Goal: Task Accomplishment & Management: Manage account settings

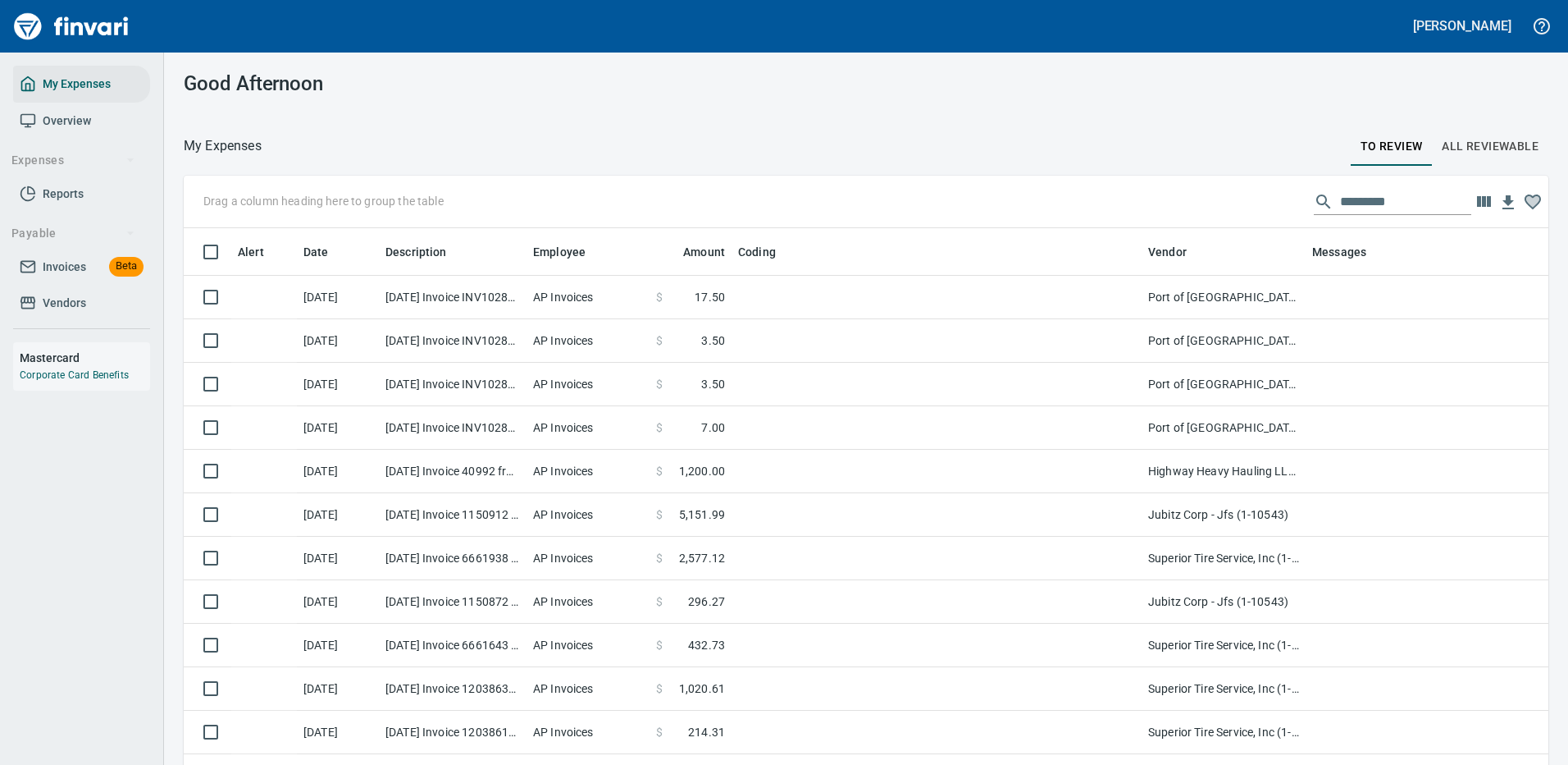
scroll to position [560, 1328]
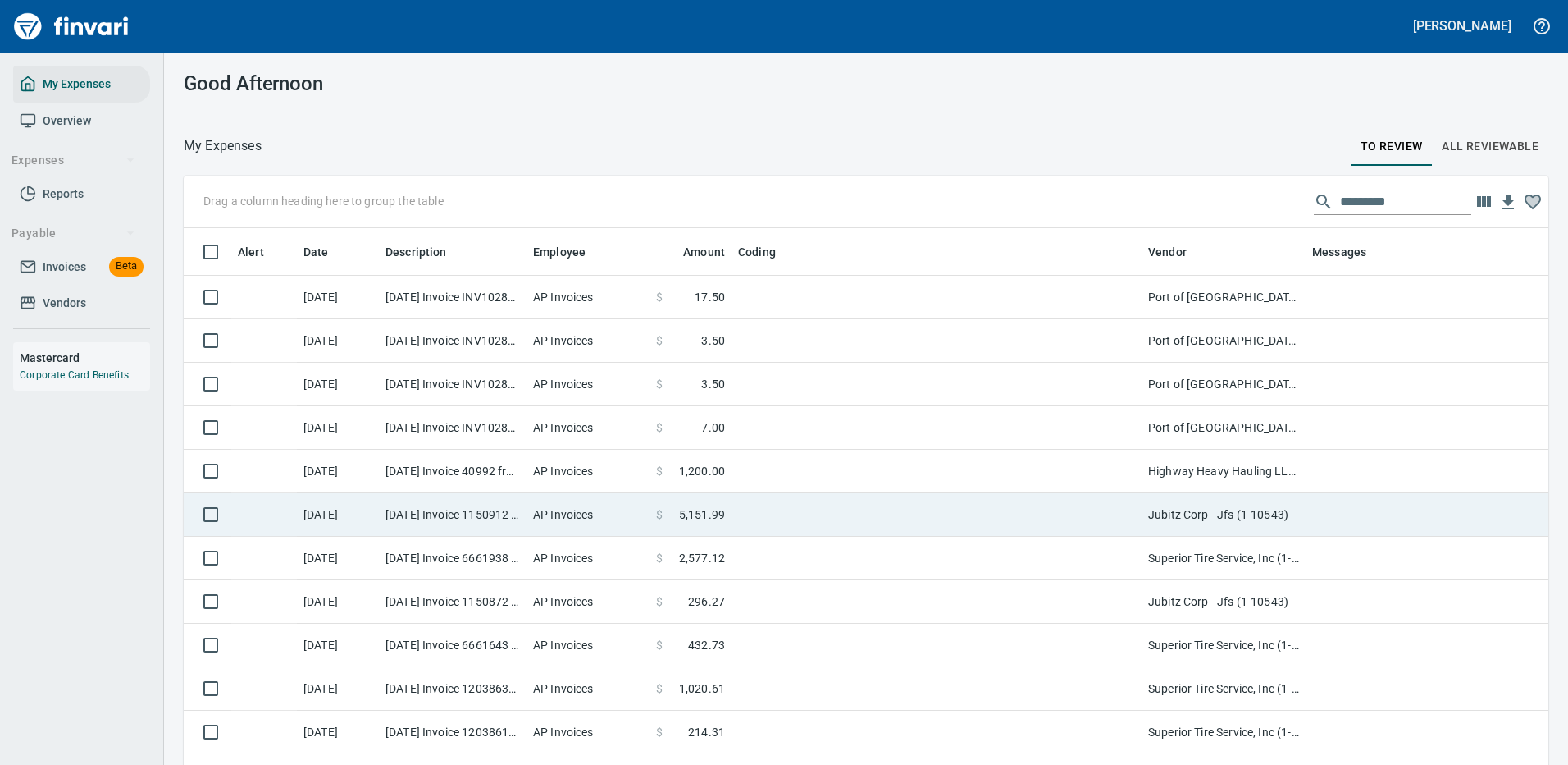
click at [1024, 509] on td at bounding box center [937, 514] width 410 height 44
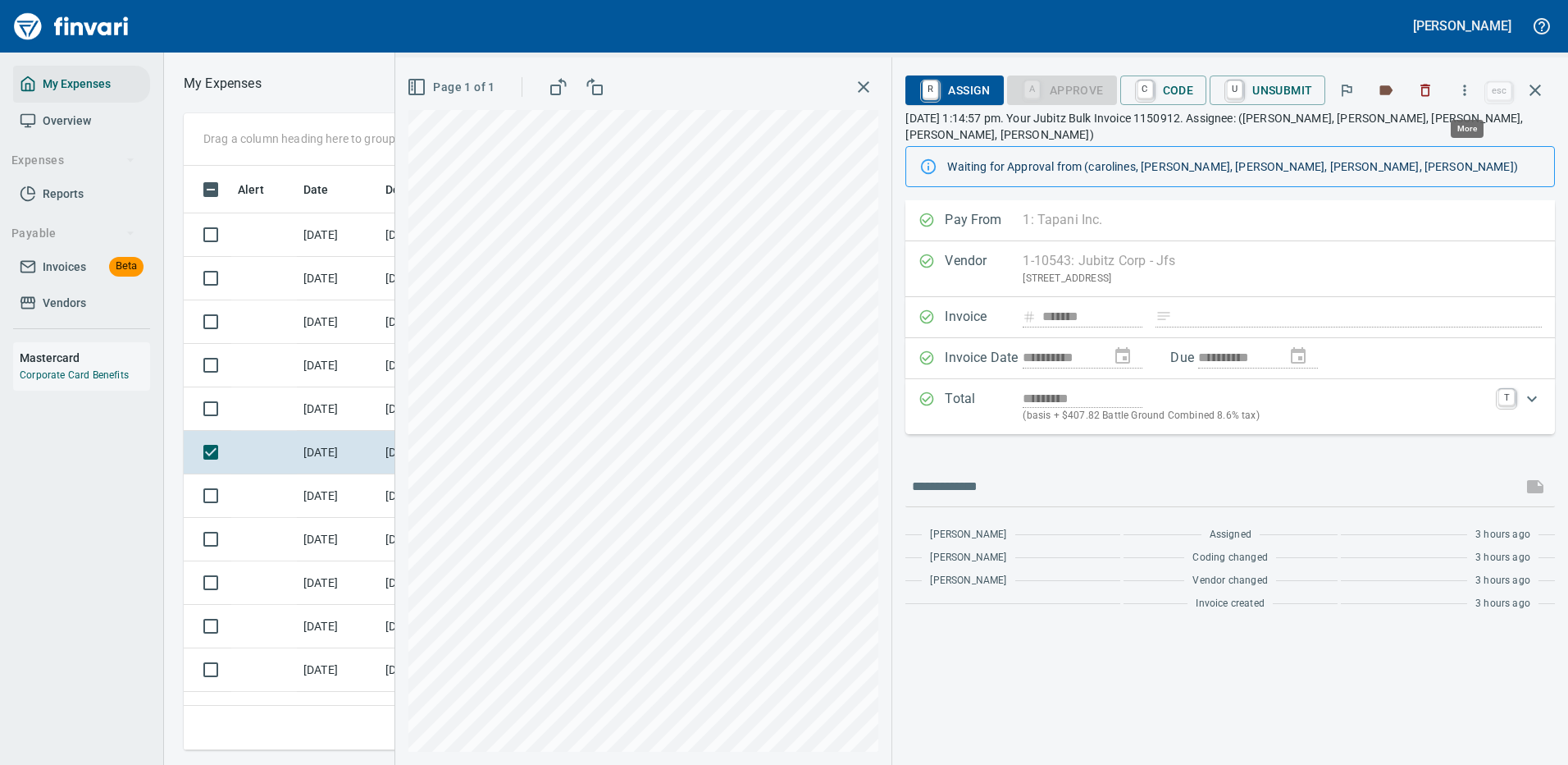
scroll to position [560, 930]
click at [1467, 88] on icon "button" at bounding box center [1464, 90] width 16 height 16
click at [1428, 139] on span "Download" at bounding box center [1462, 138] width 158 height 19
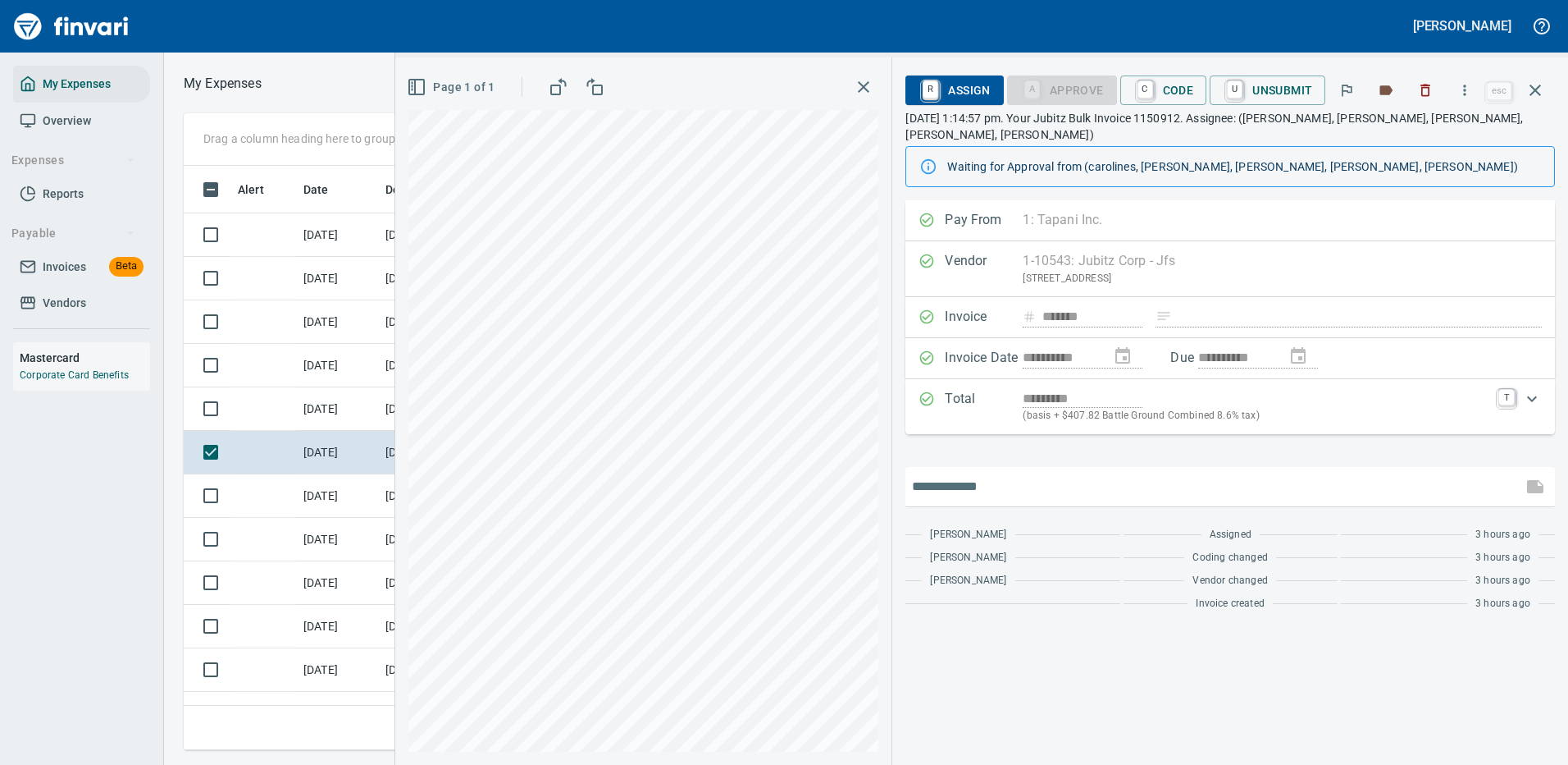
click at [958, 474] on input "text" at bounding box center [1214, 486] width 604 height 26
type input "*******"
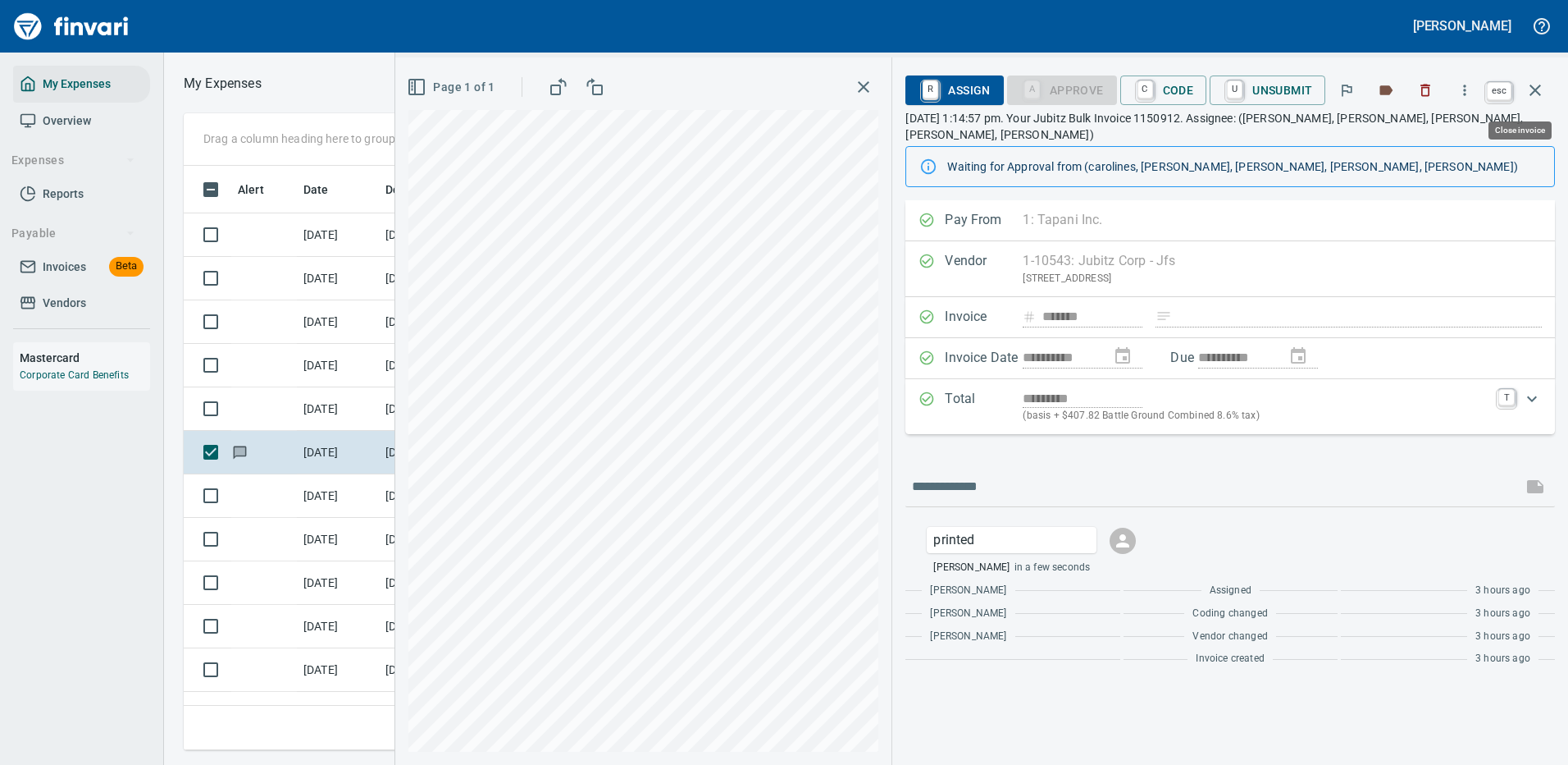
click at [1535, 86] on icon "button" at bounding box center [1535, 90] width 19 height 19
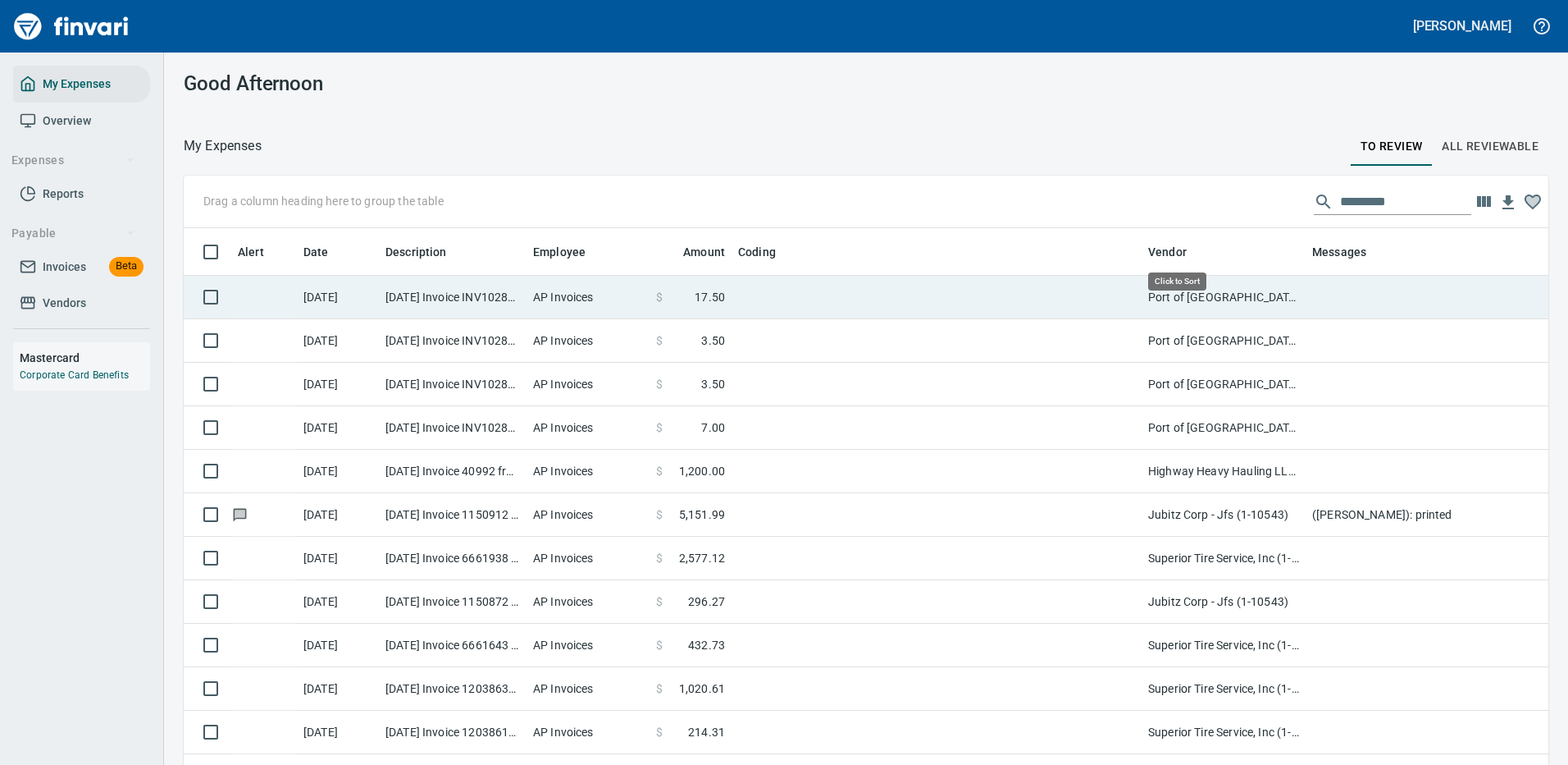
scroll to position [560, 1328]
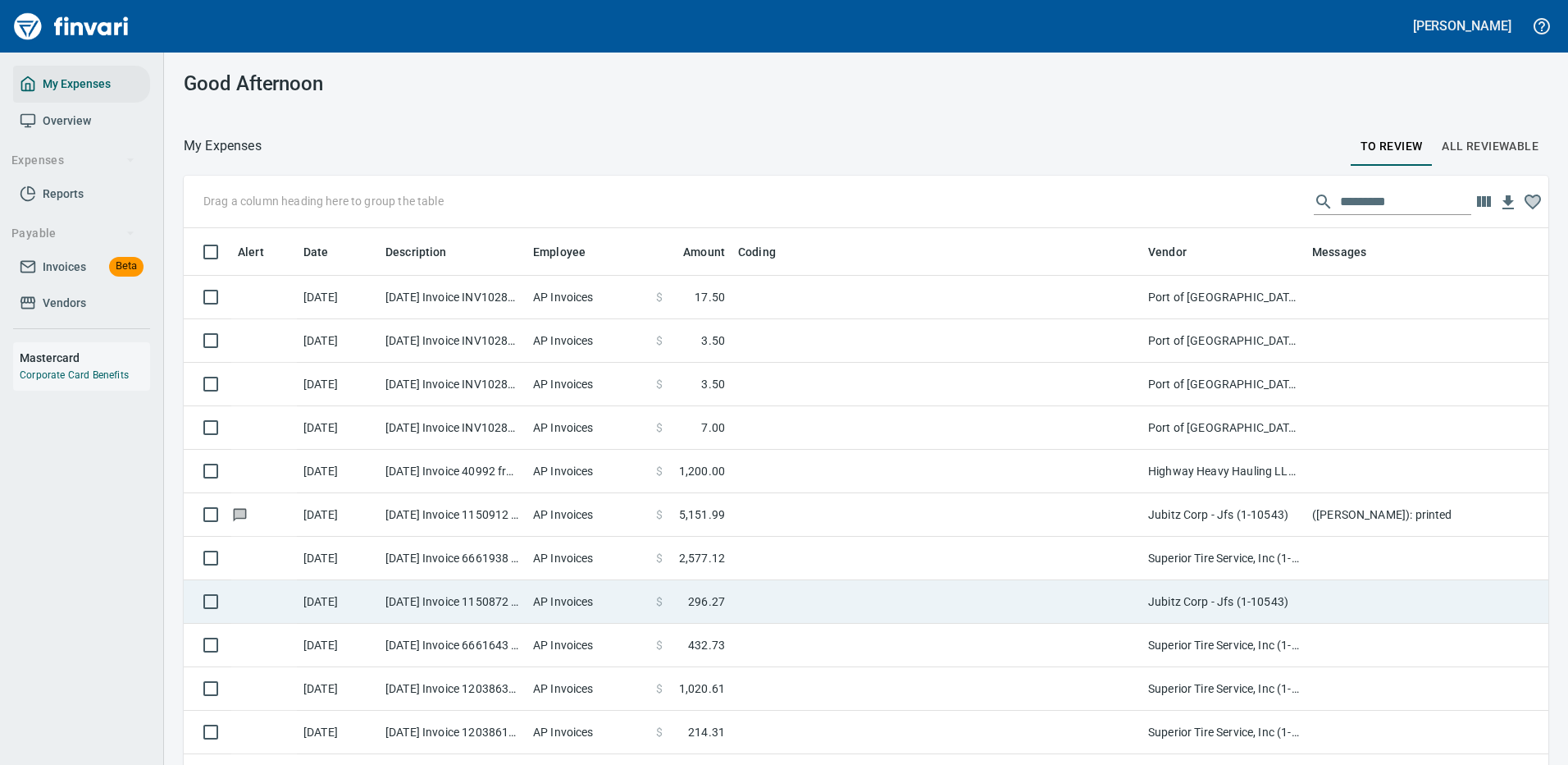
click at [916, 597] on td at bounding box center [937, 601] width 410 height 44
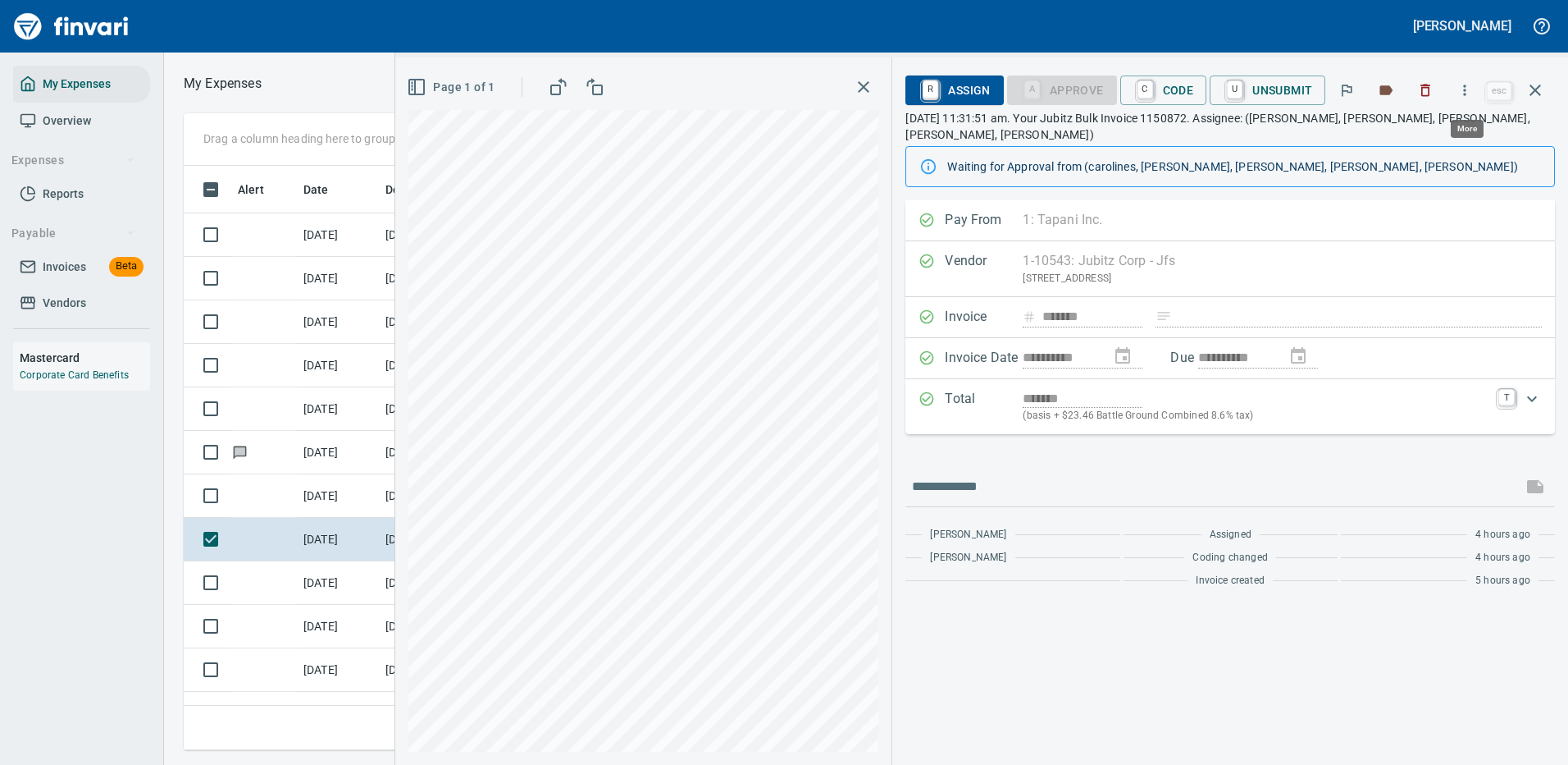
scroll to position [560, 930]
click at [1469, 86] on icon "button" at bounding box center [1464, 90] width 16 height 16
click at [1440, 136] on span "Download" at bounding box center [1462, 138] width 158 height 19
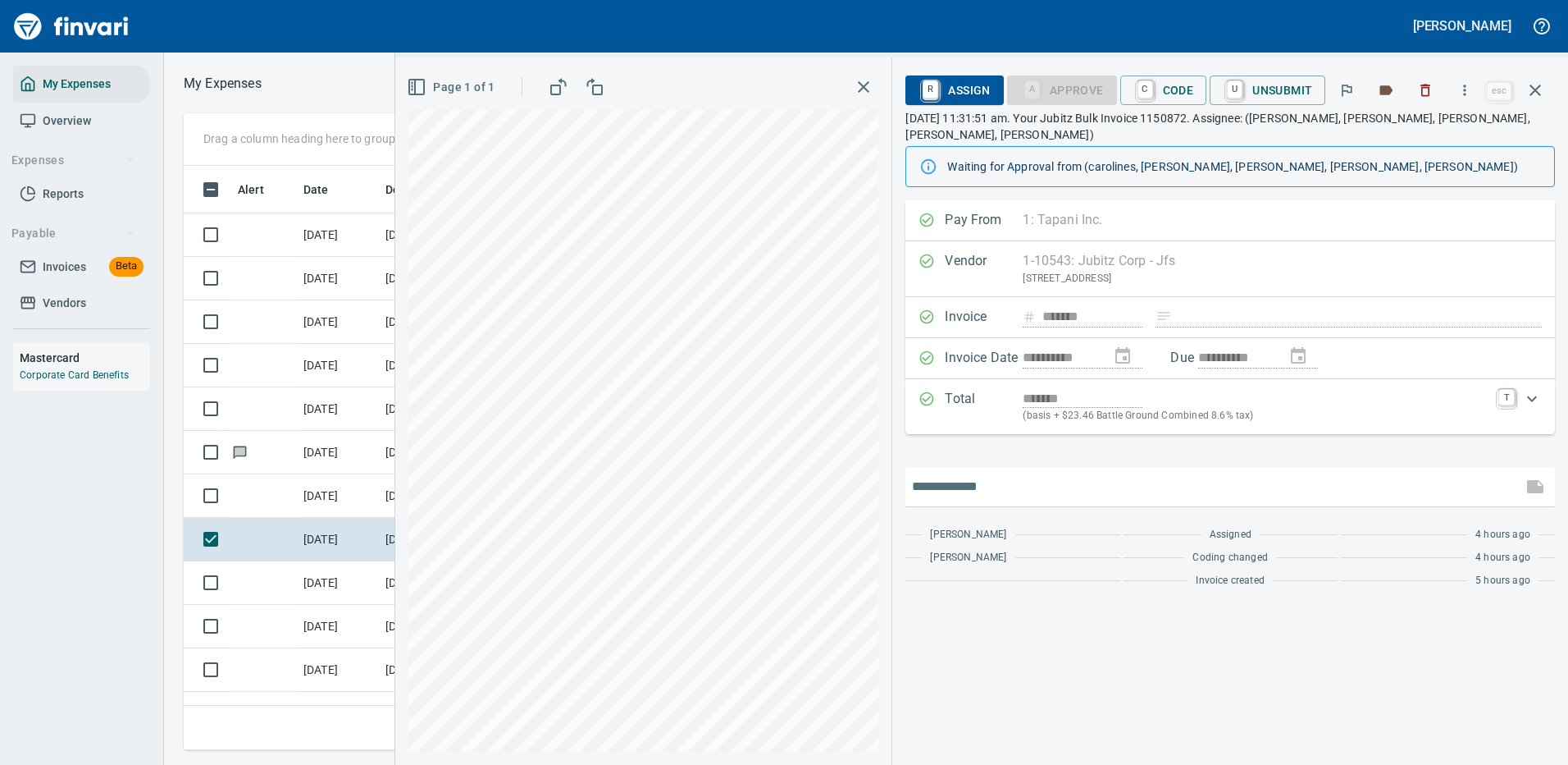
click at [1007, 474] on input "text" at bounding box center [1214, 486] width 604 height 26
type input "*******"
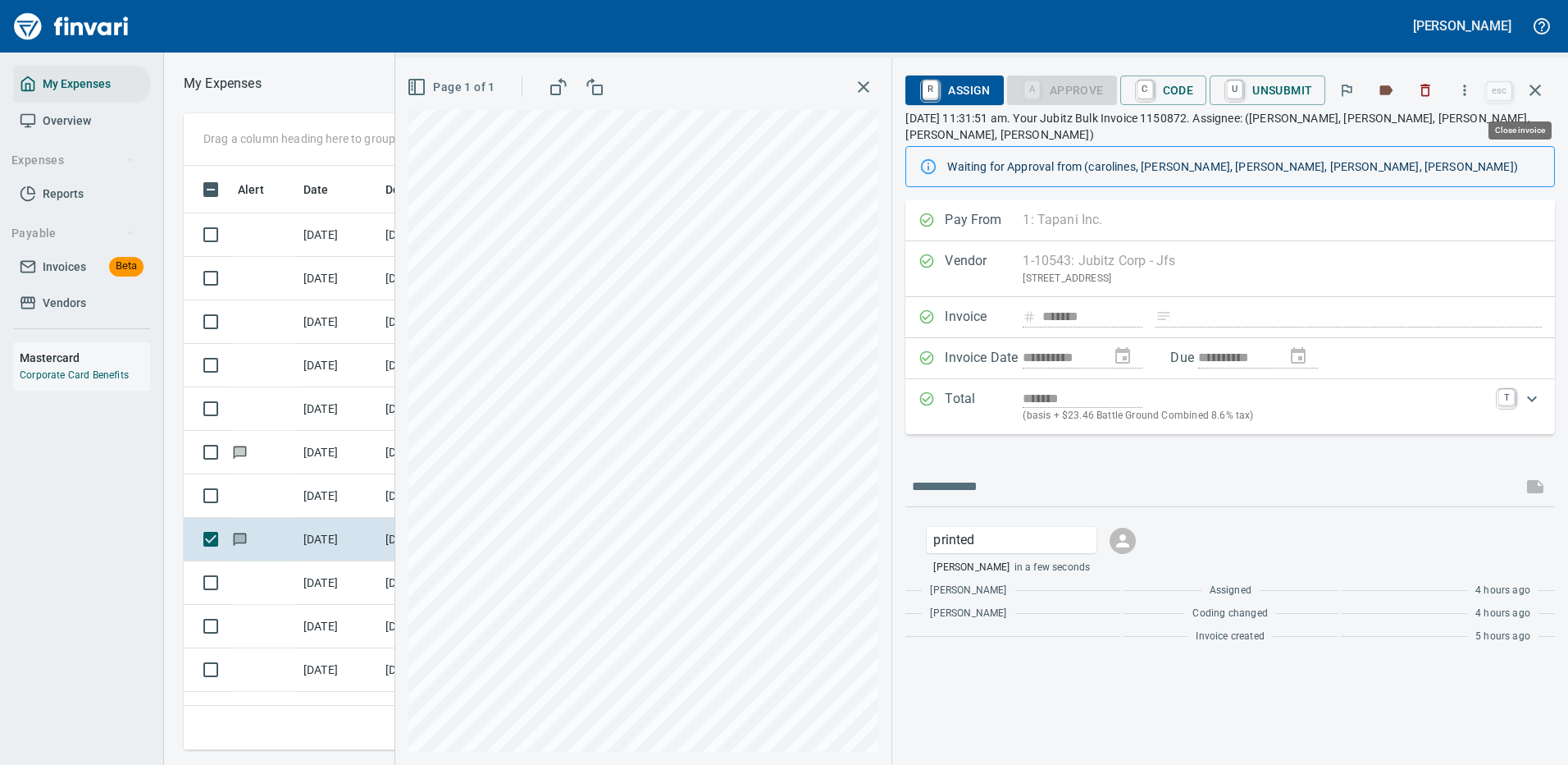
click at [1534, 88] on icon "button" at bounding box center [1535, 90] width 19 height 19
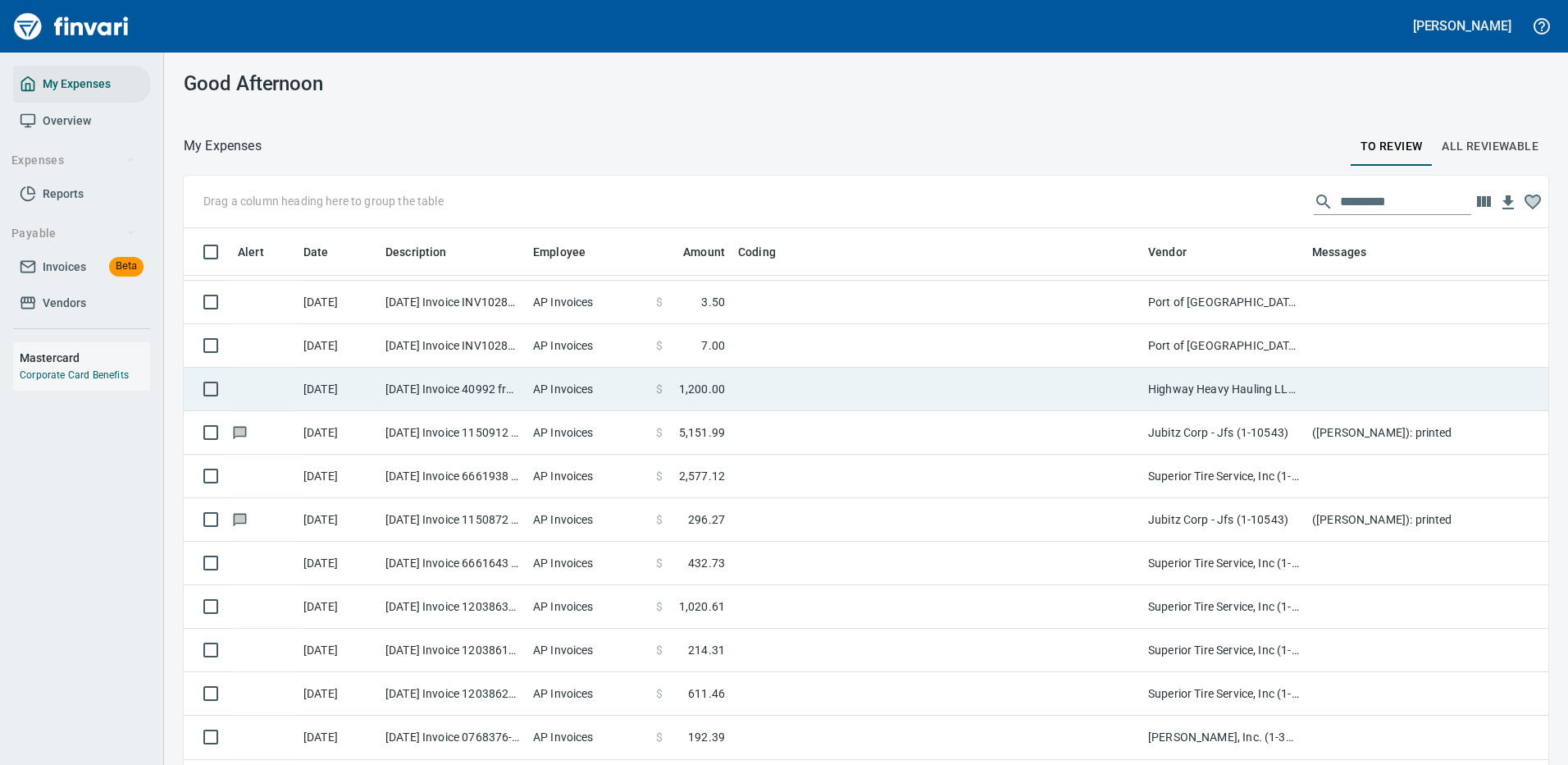
scroll to position [164, 0]
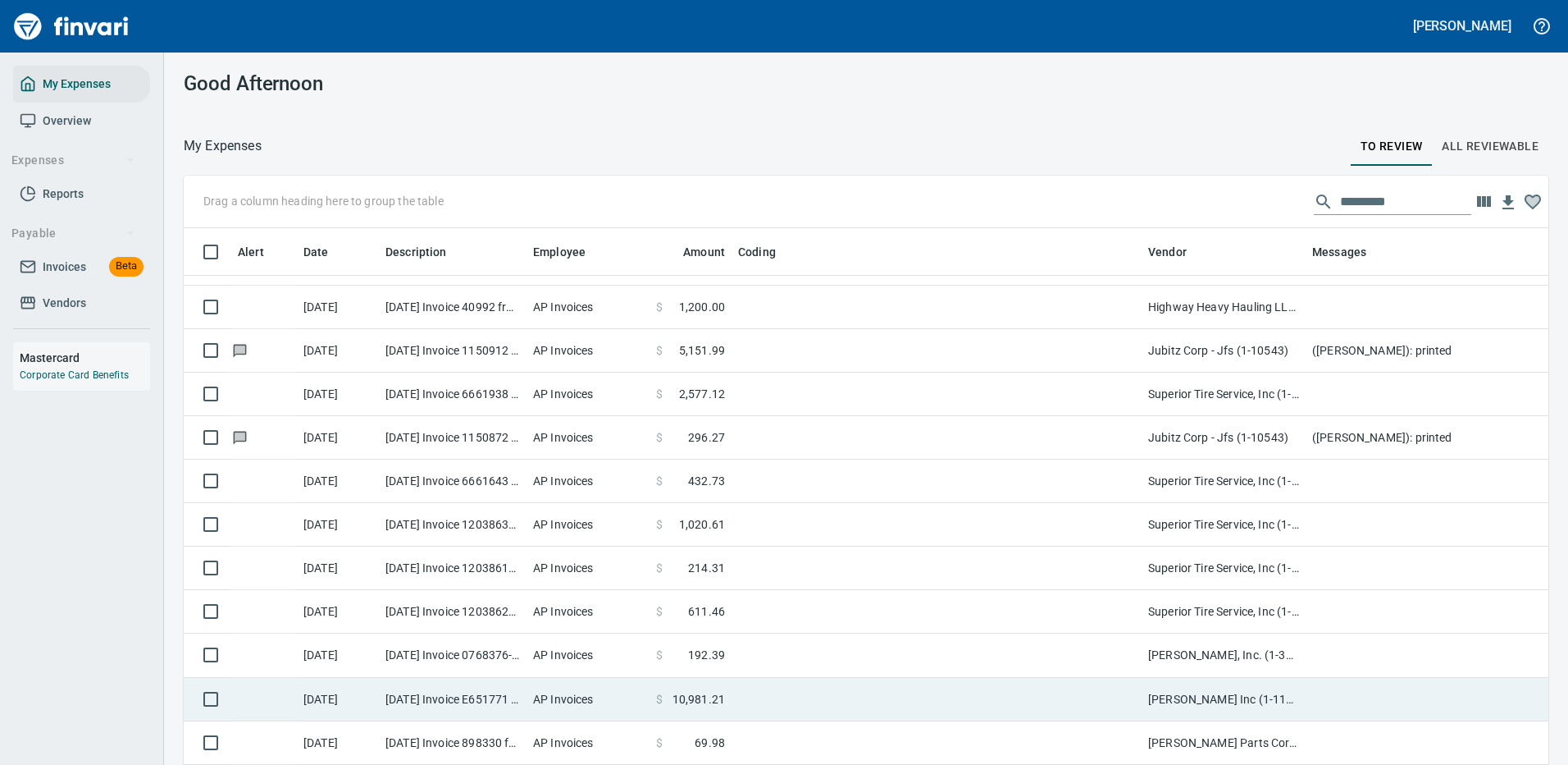
click at [1157, 650] on td "[PERSON_NAME], Inc. (1-39587)" at bounding box center [1222, 655] width 164 height 44
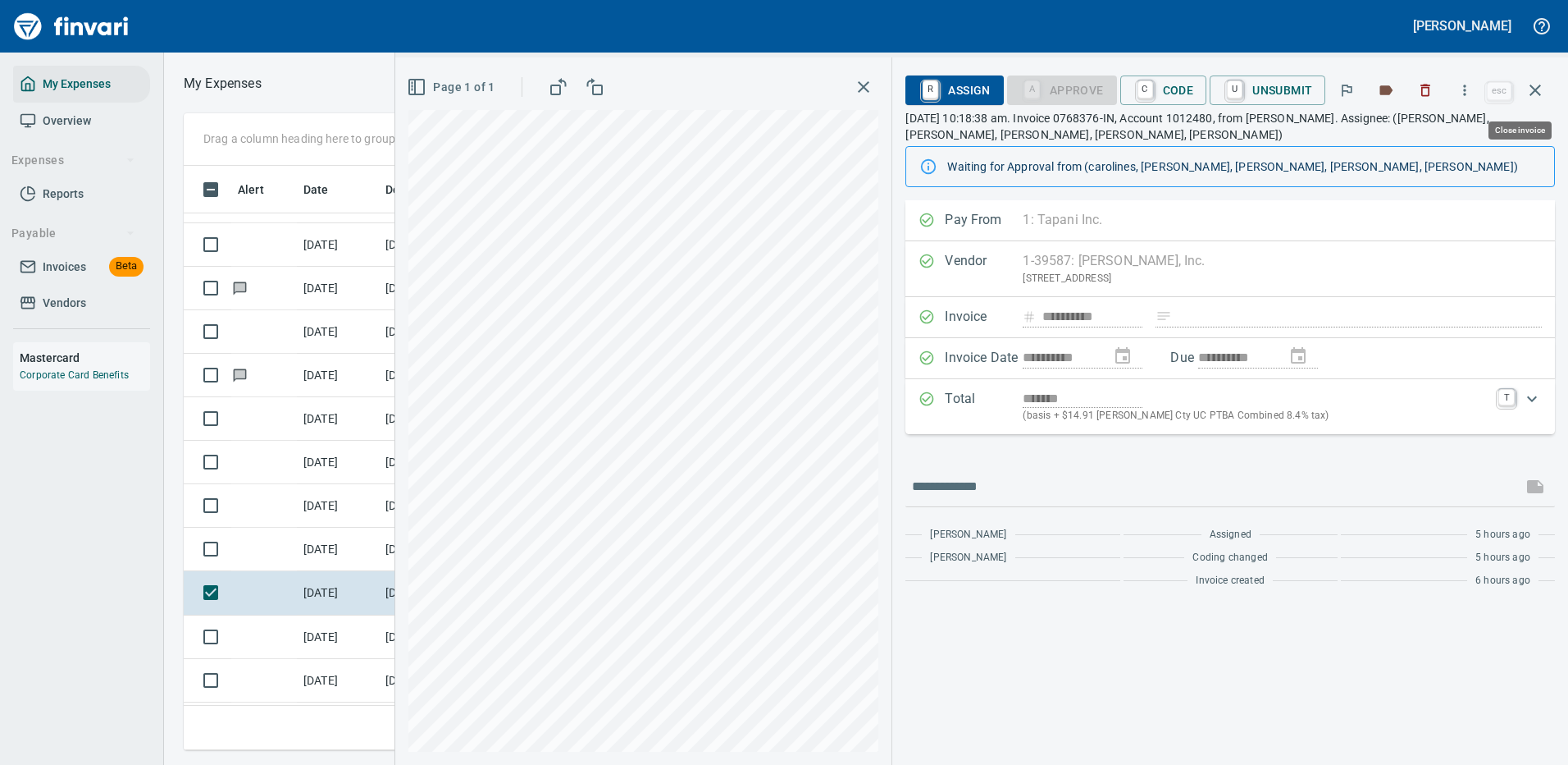
scroll to position [560, 930]
click at [1466, 86] on icon "button" at bounding box center [1464, 89] width 3 height 11
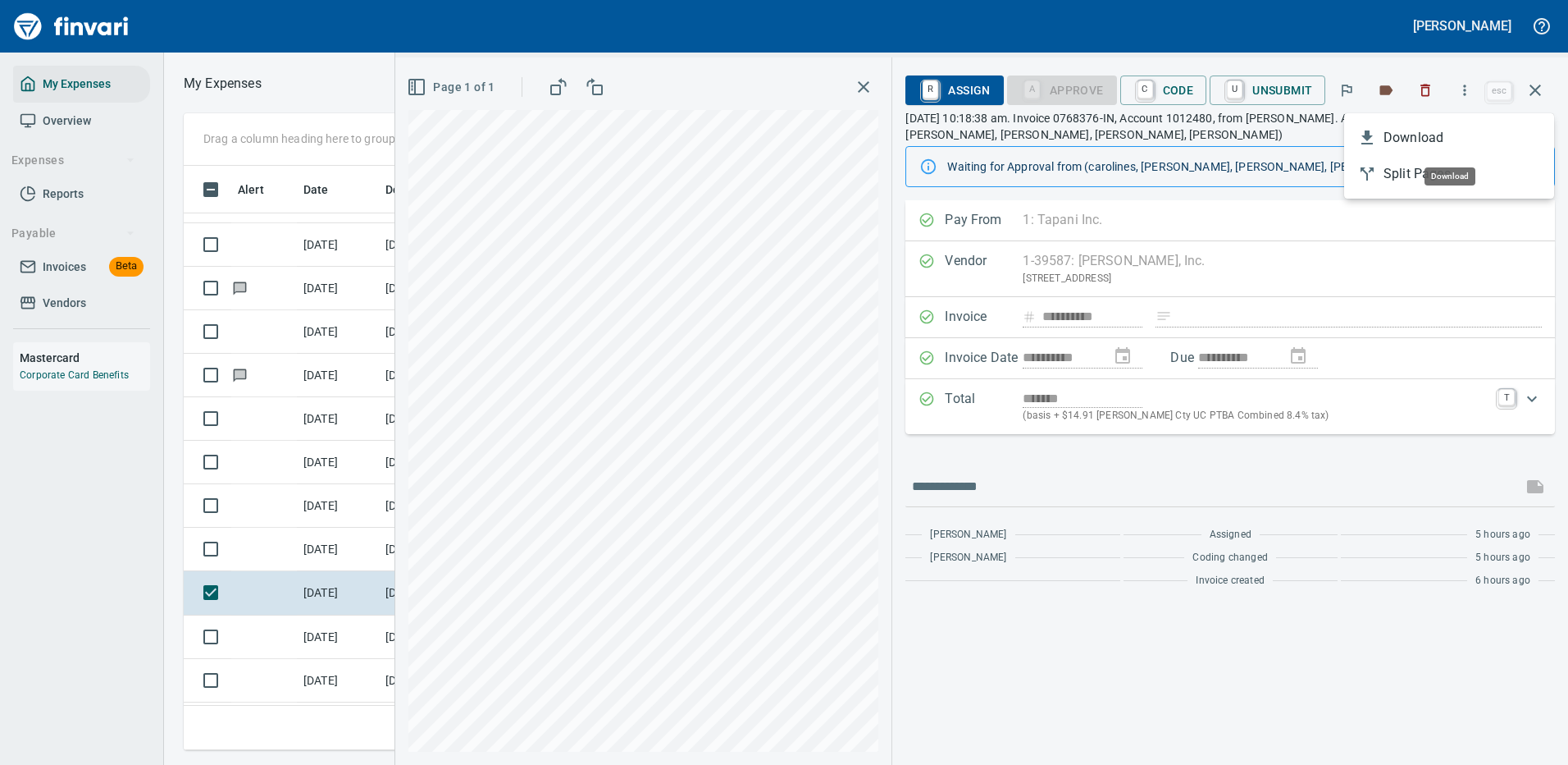
click at [1408, 138] on span "Download" at bounding box center [1462, 138] width 158 height 19
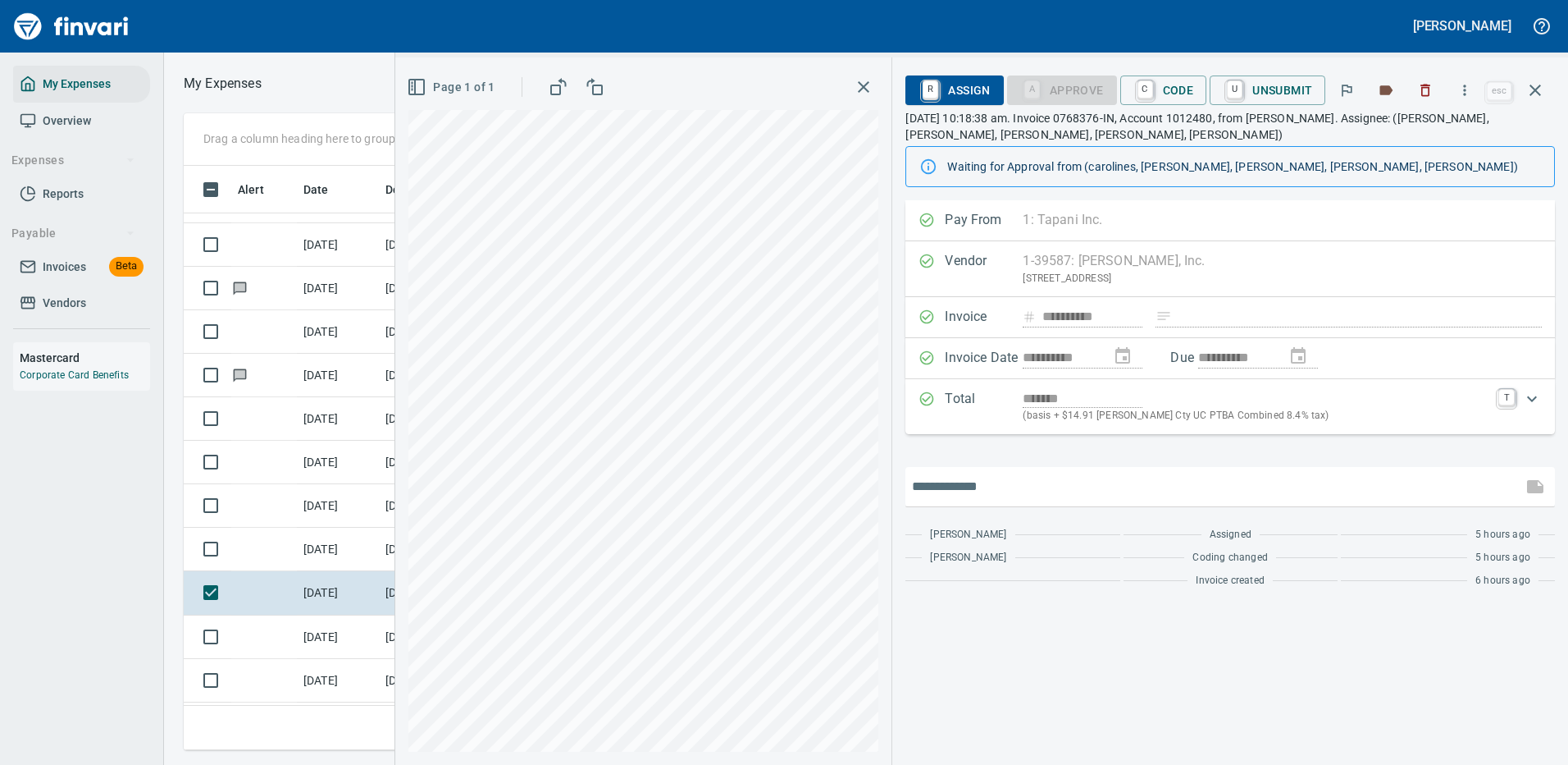
click at [993, 487] on input "text" at bounding box center [1214, 486] width 604 height 26
type input "*******"
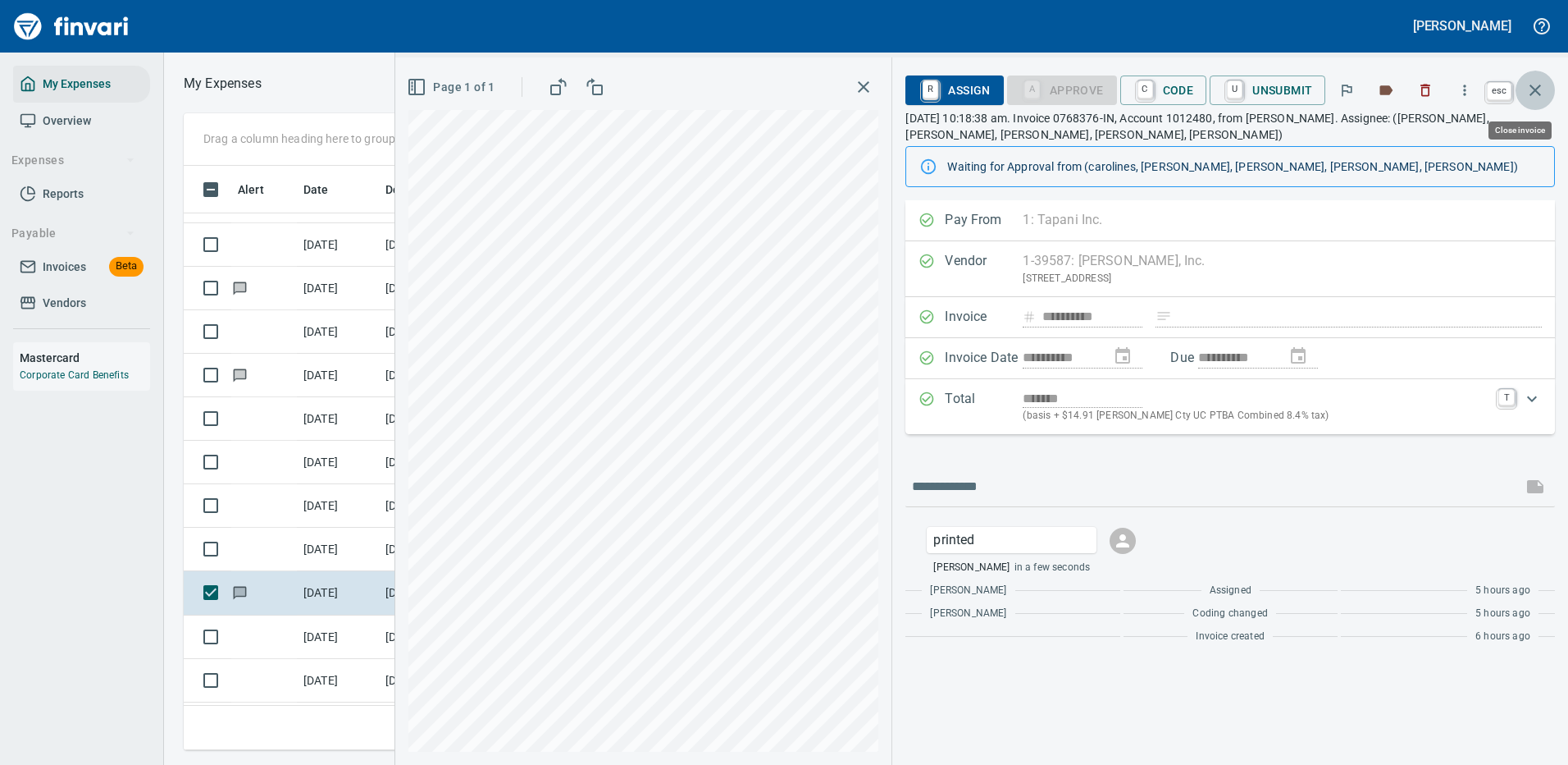
click at [1536, 86] on icon "button" at bounding box center [1535, 90] width 19 height 19
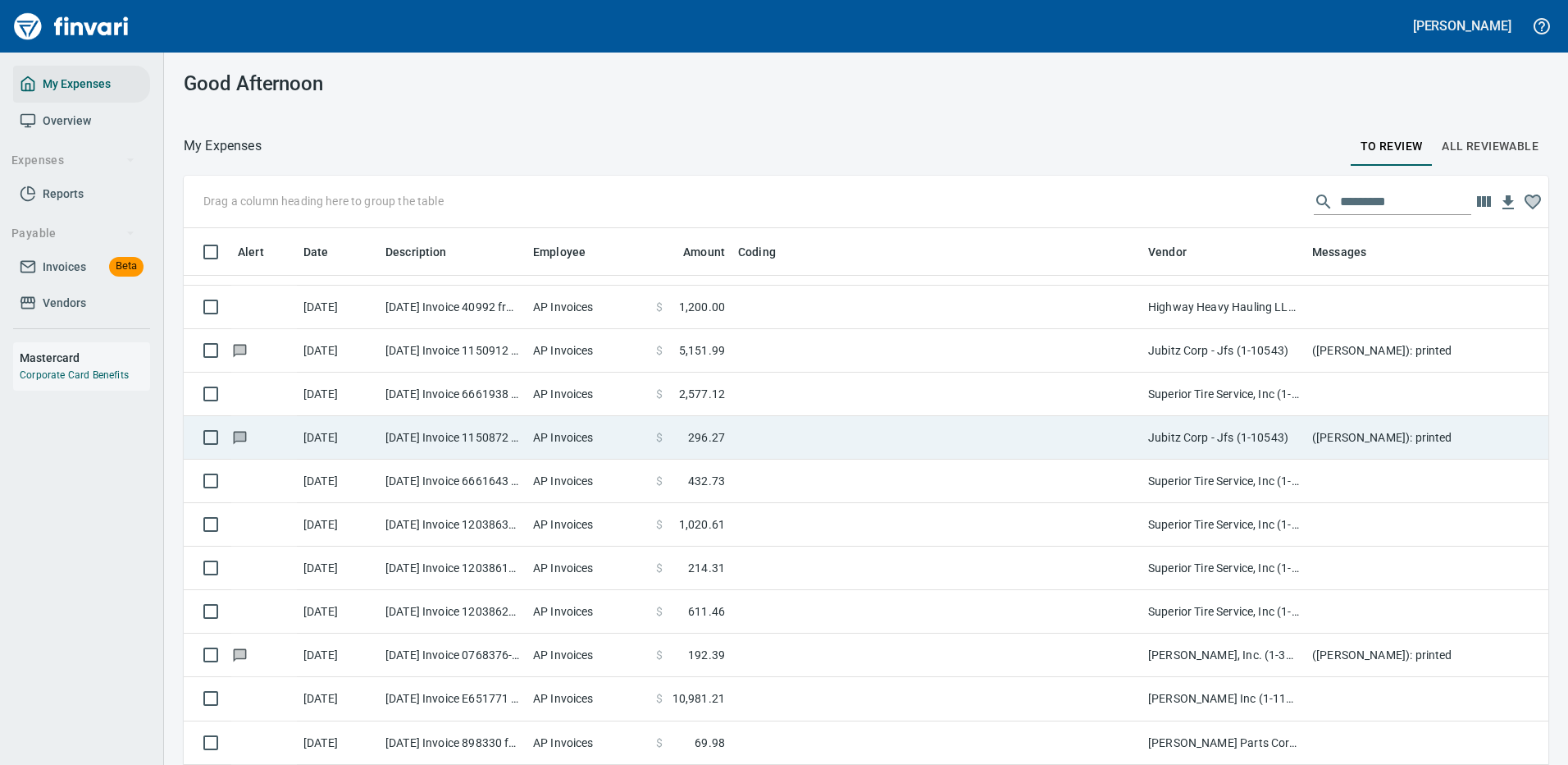
scroll to position [246, 0]
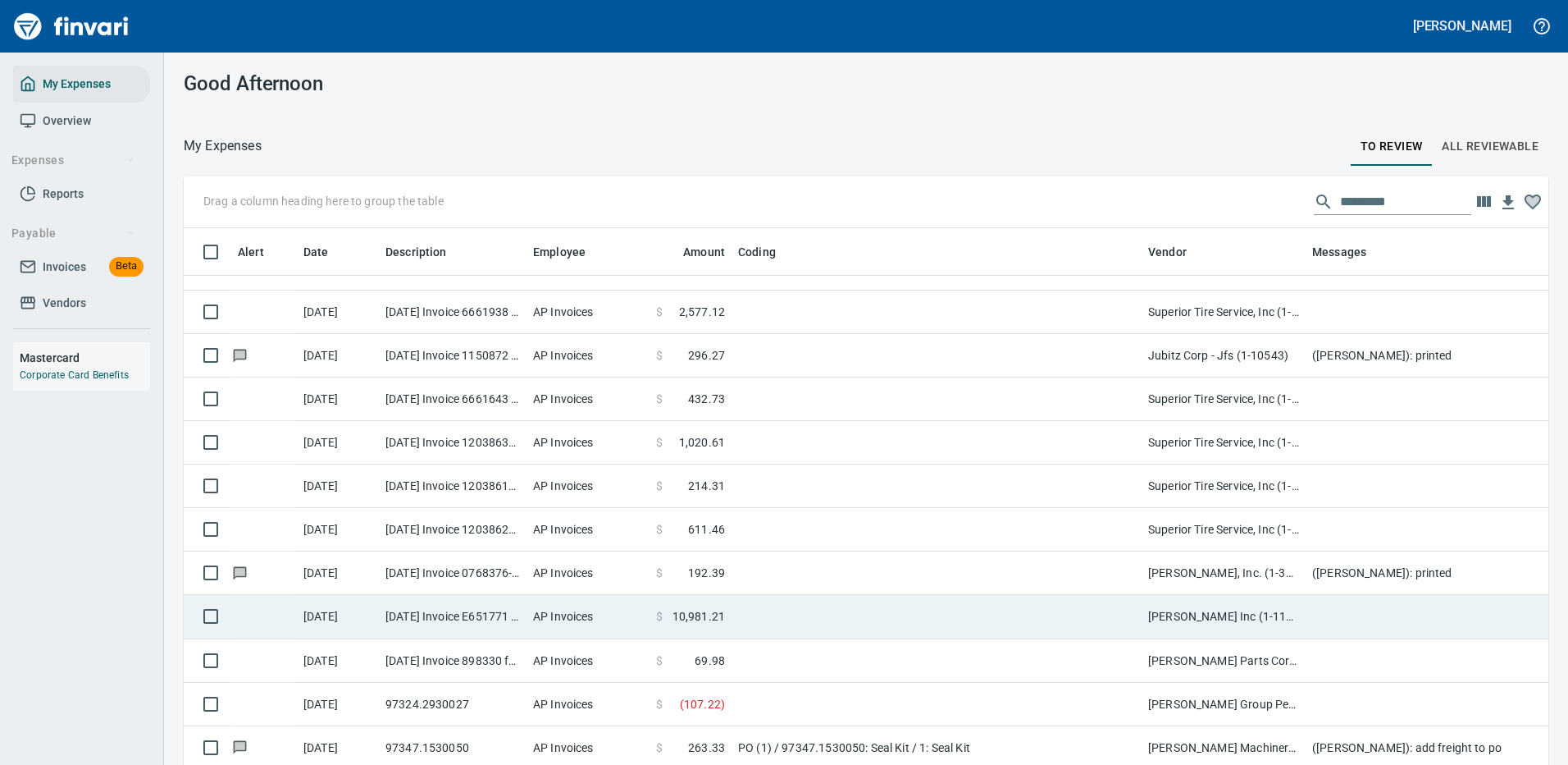
click at [1023, 614] on td at bounding box center [937, 616] width 410 height 44
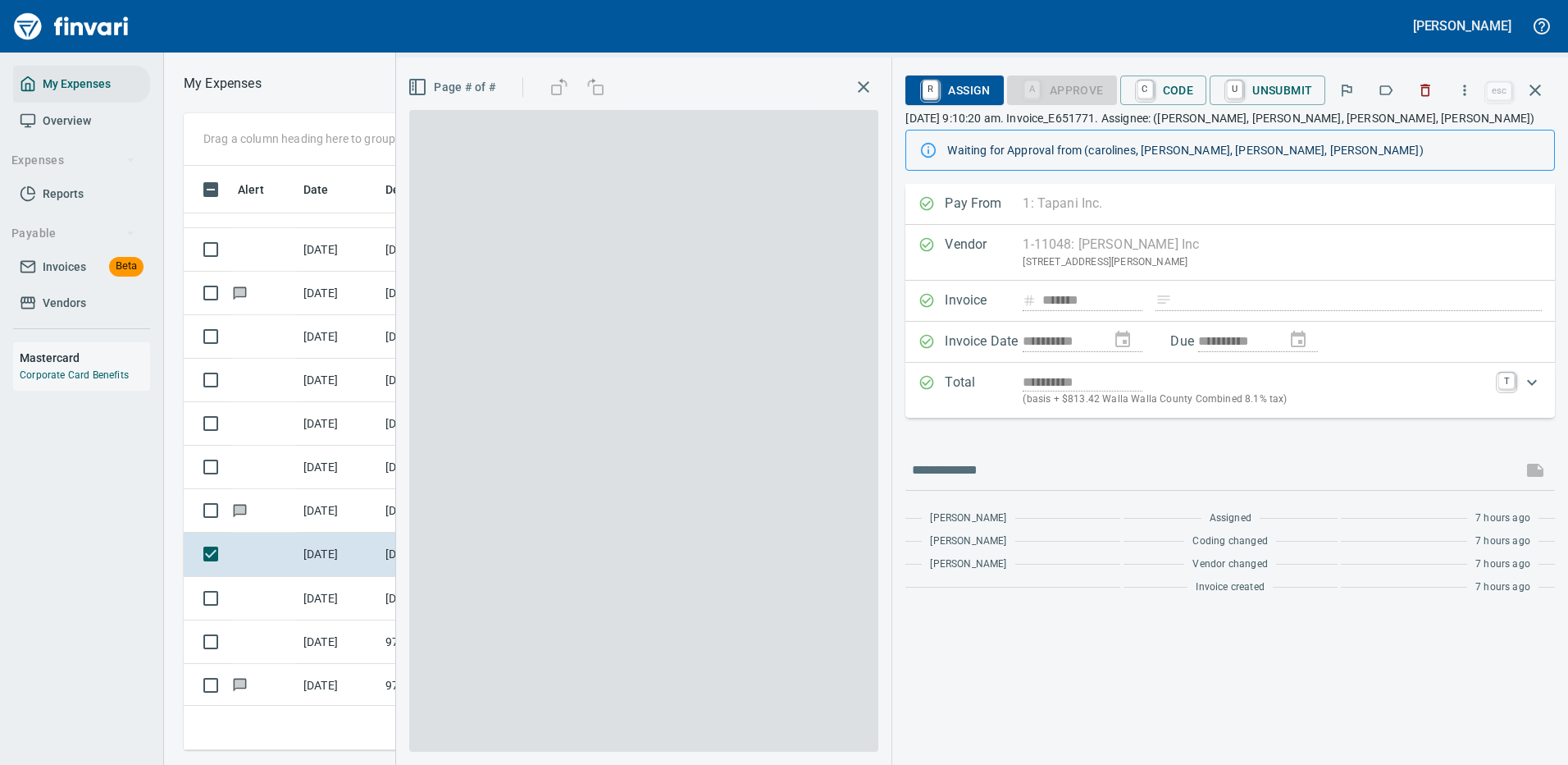
scroll to position [560, 930]
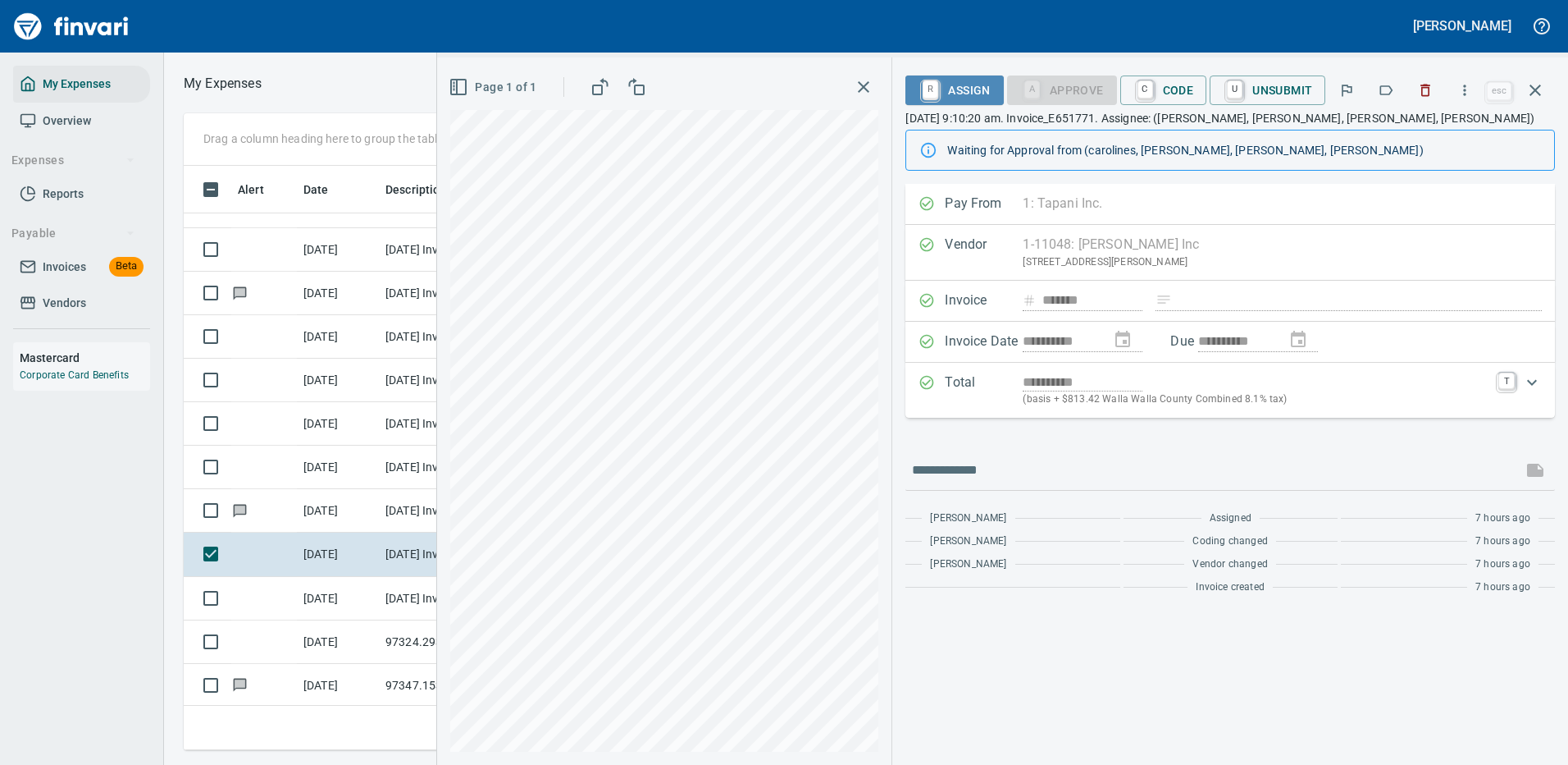
click at [964, 85] on span "R Assign" at bounding box center [954, 90] width 72 height 28
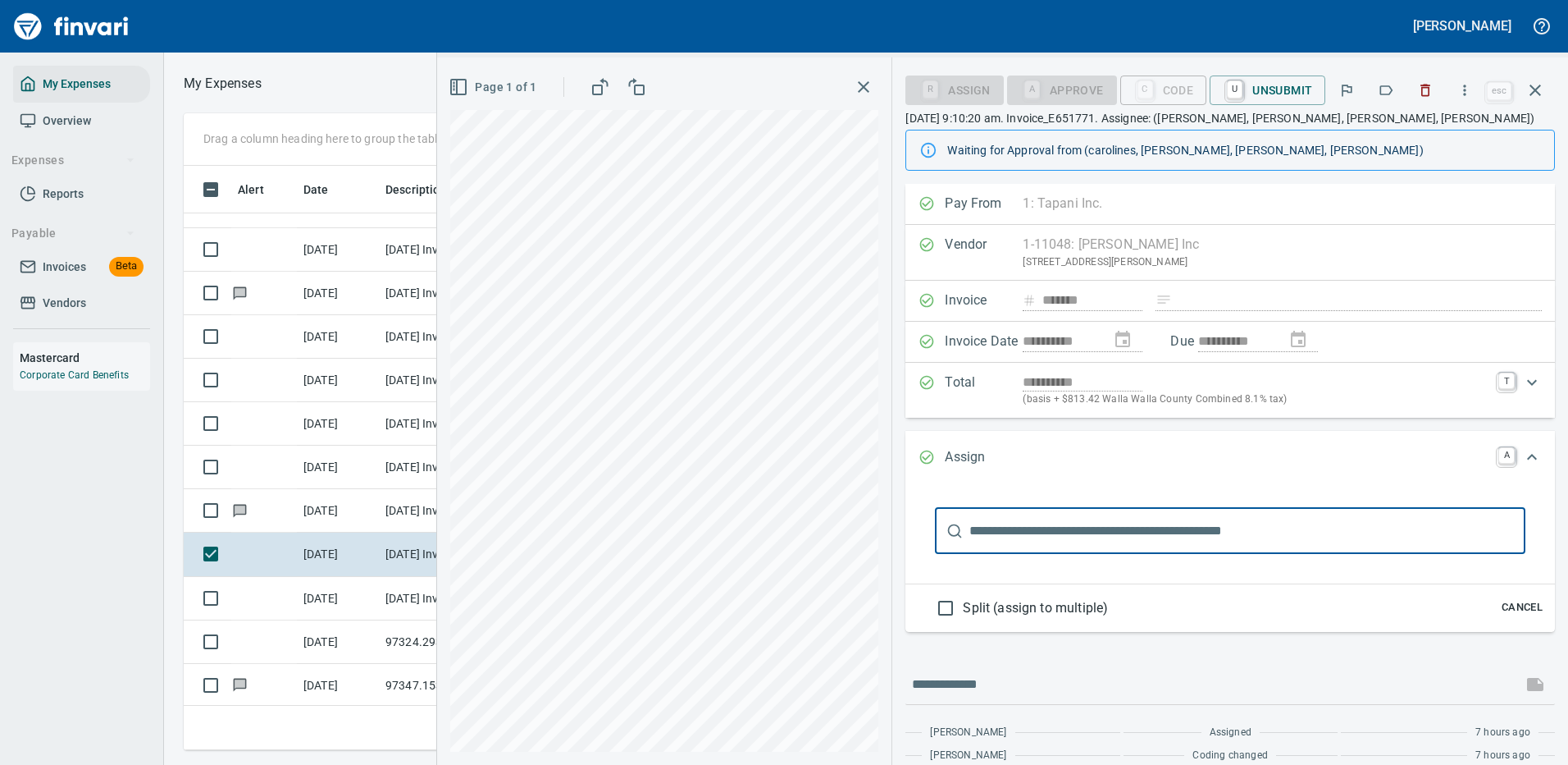
click at [1016, 530] on input "text" at bounding box center [1248, 530] width 556 height 46
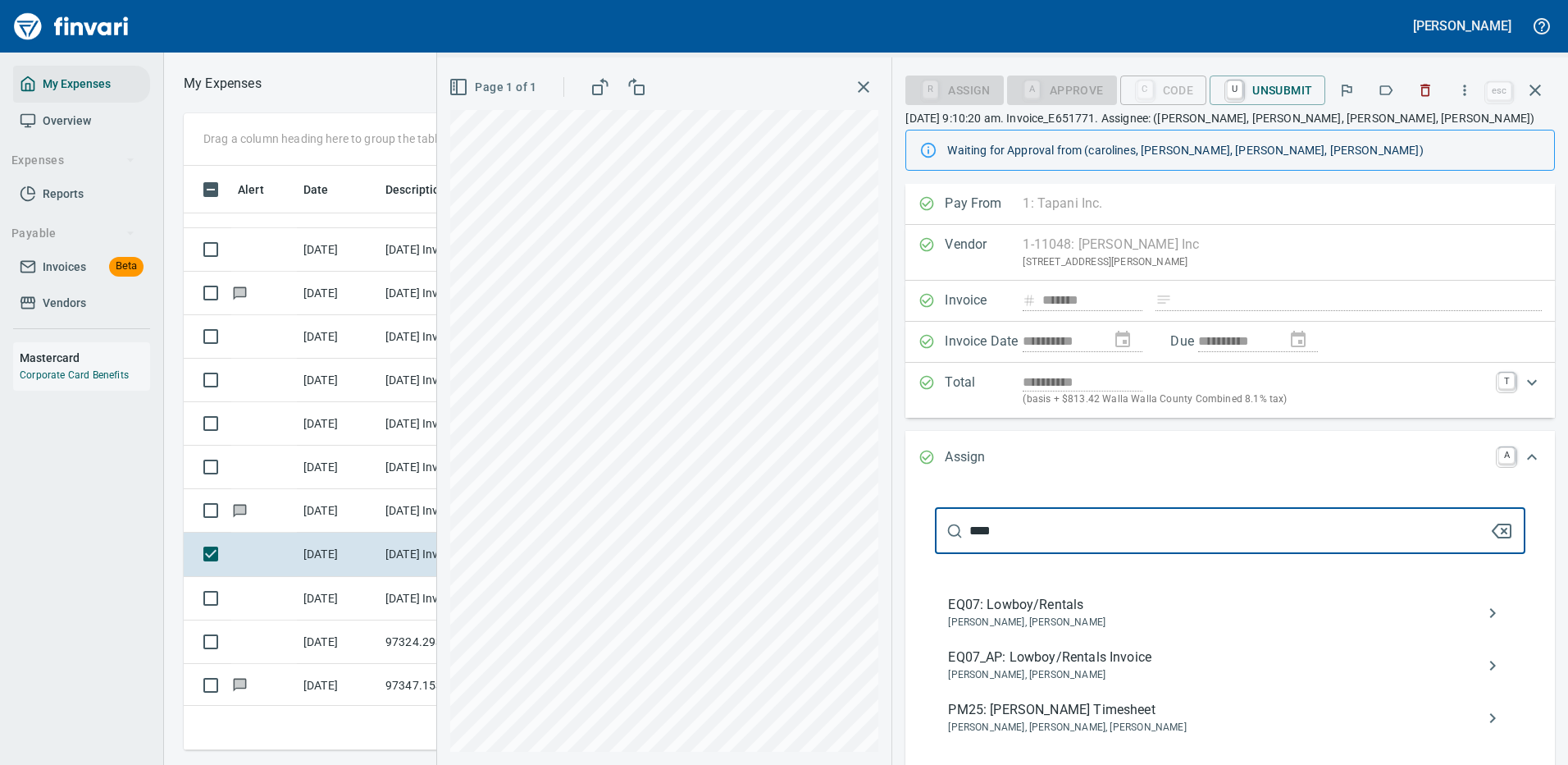
type input "****"
click at [1051, 656] on span "EQ07_AP: Lowboy/Rentals Invoice" at bounding box center [1217, 658] width 538 height 19
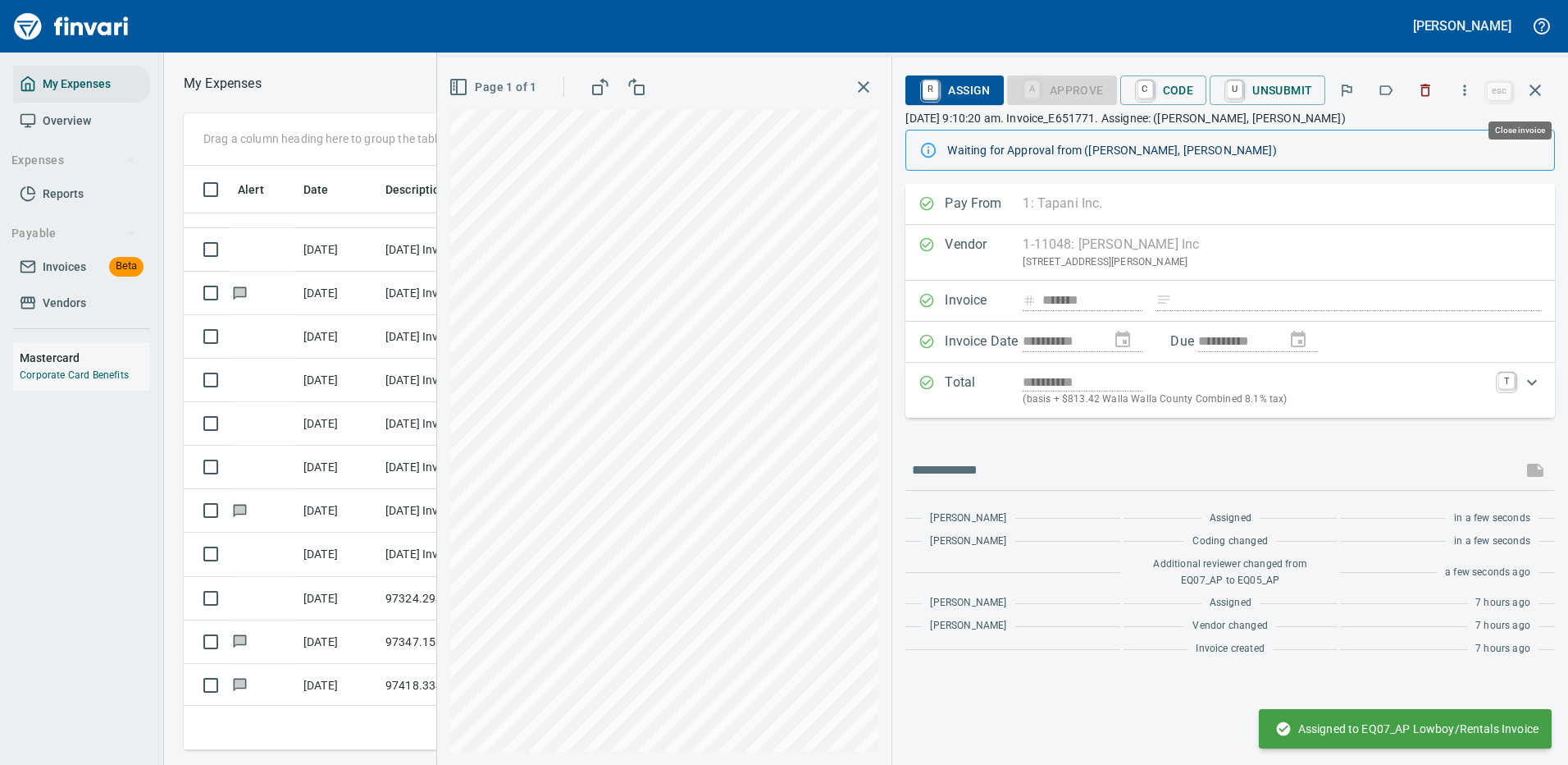
click at [1531, 85] on icon "button" at bounding box center [1535, 90] width 12 height 12
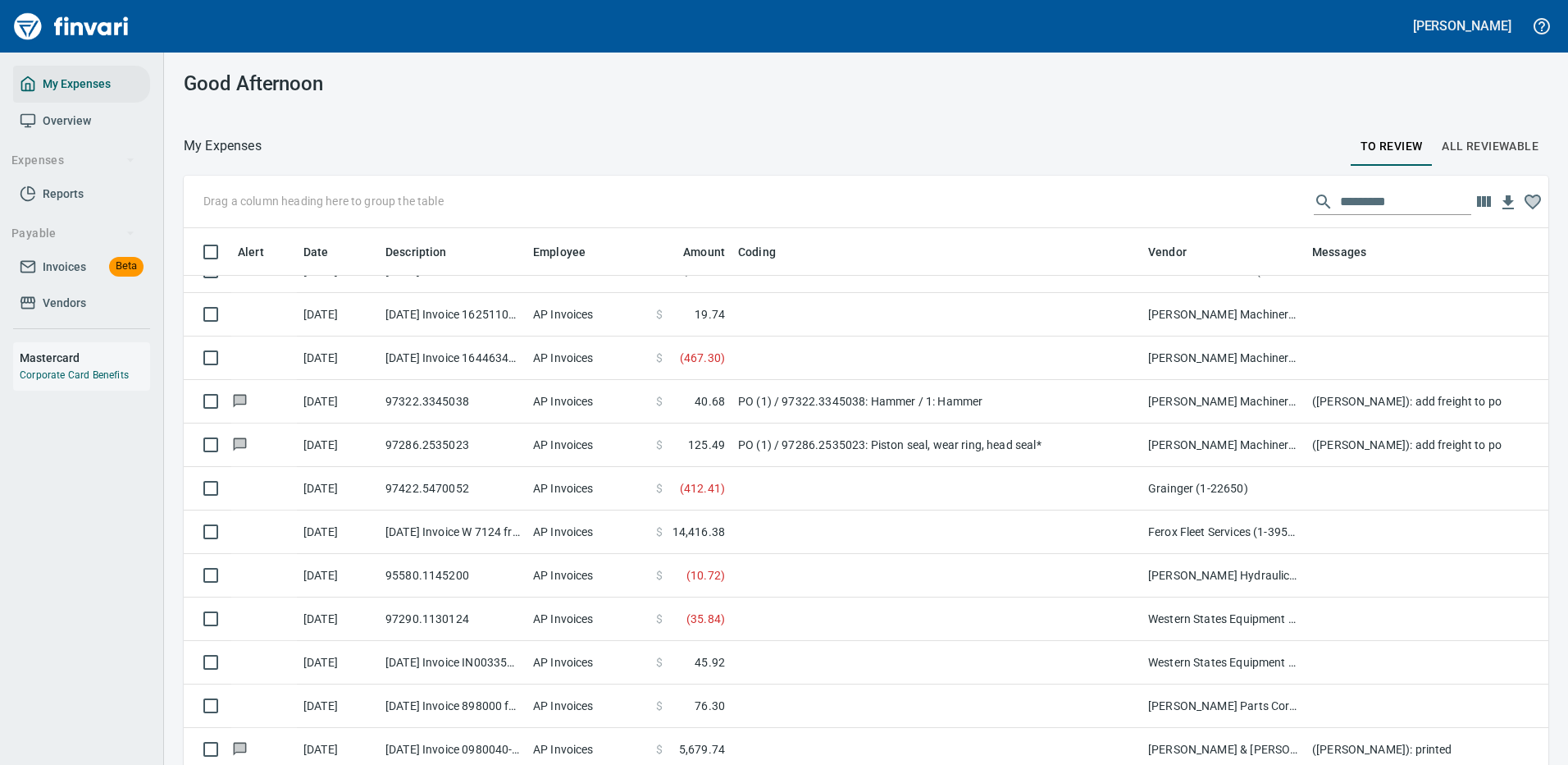
scroll to position [1805, 0]
